Goal: Information Seeking & Learning: Learn about a topic

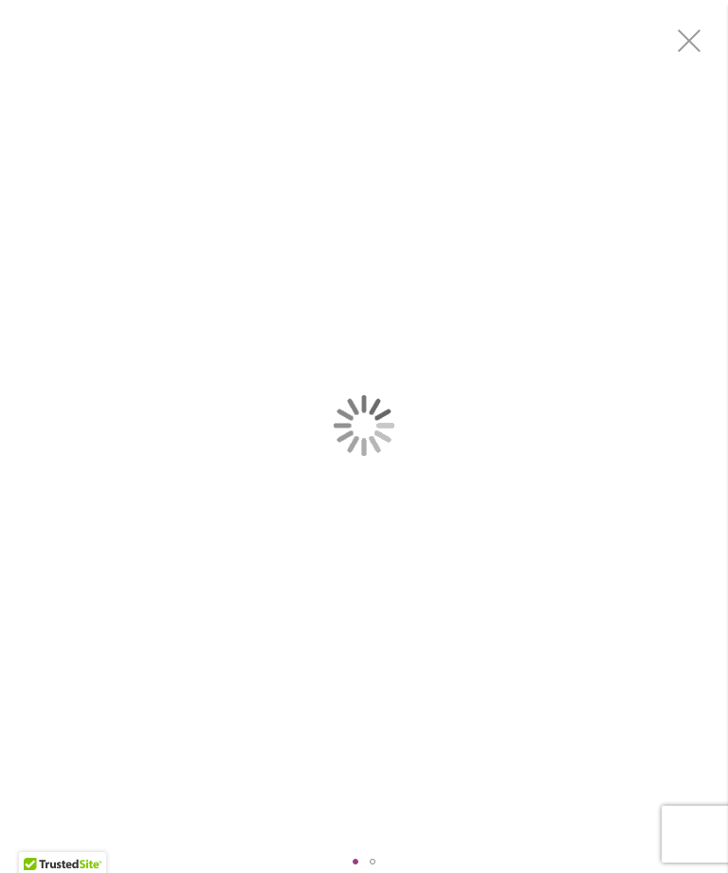
scroll to position [2, 0]
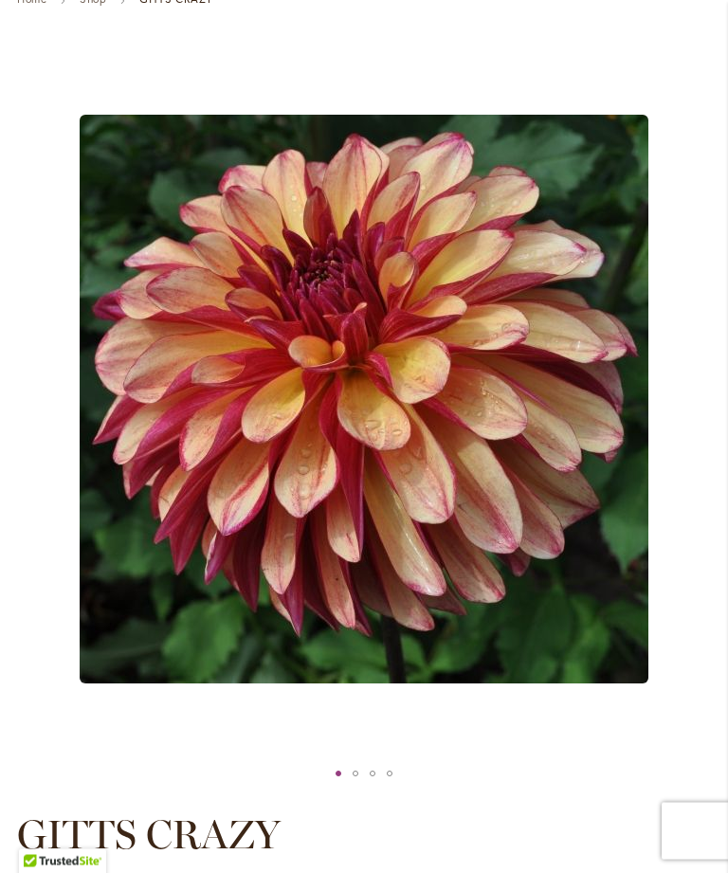
scroll to position [209, 0]
